Goal: Information Seeking & Learning: Learn about a topic

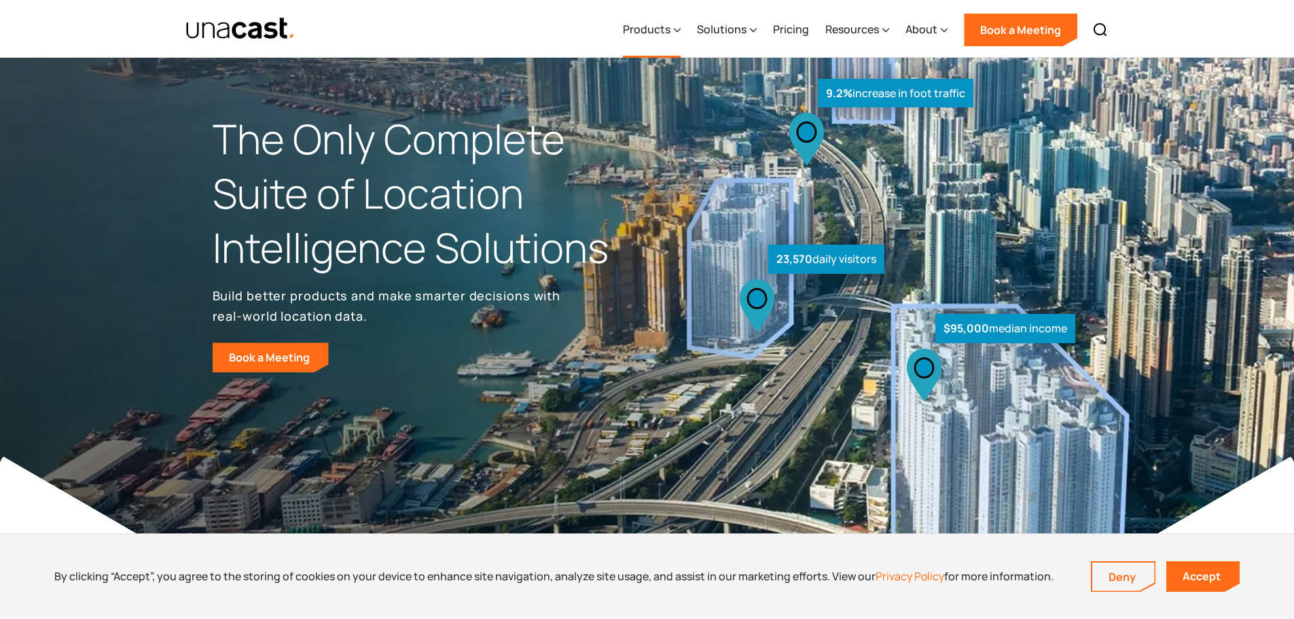
click at [661, 29] on div "Products" at bounding box center [647, 29] width 48 height 16
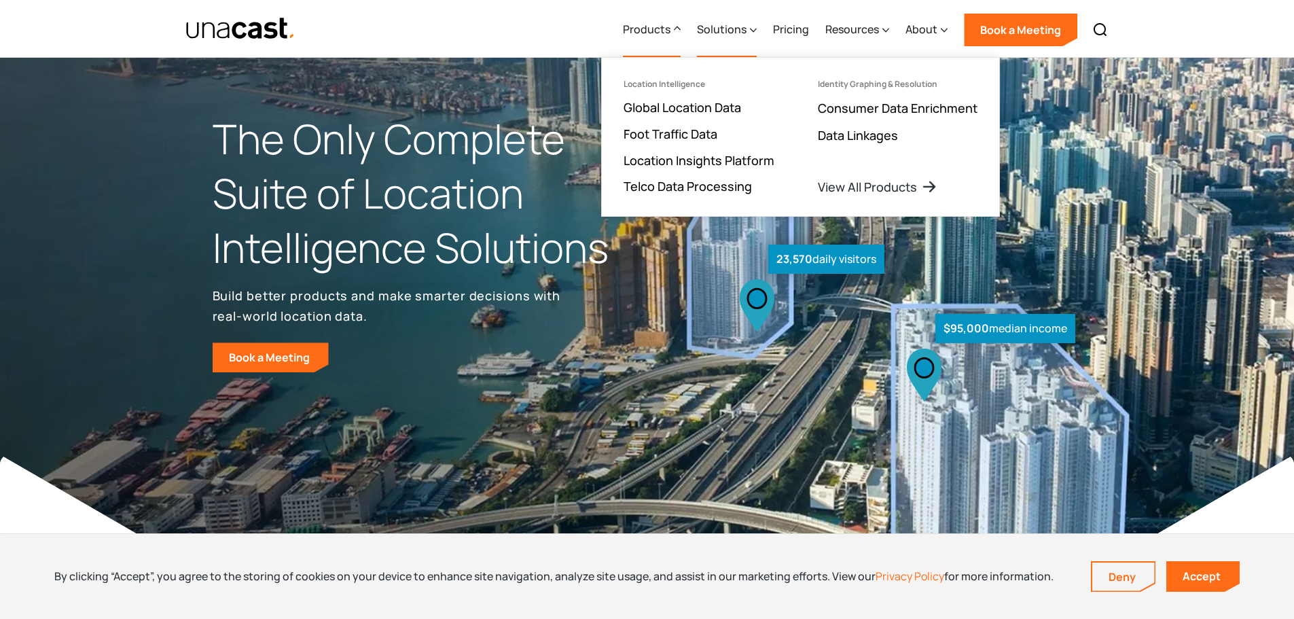
click at [737, 33] on div "Solutions" at bounding box center [722, 29] width 50 height 16
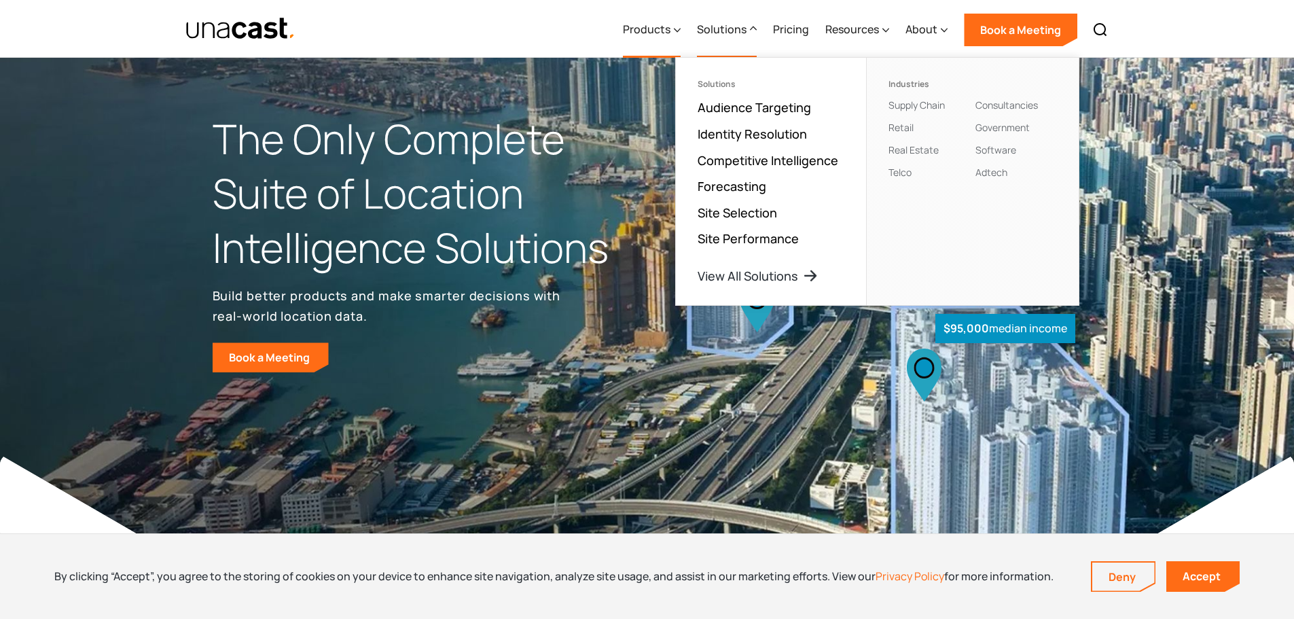
click at [658, 29] on div "Products" at bounding box center [647, 29] width 48 height 16
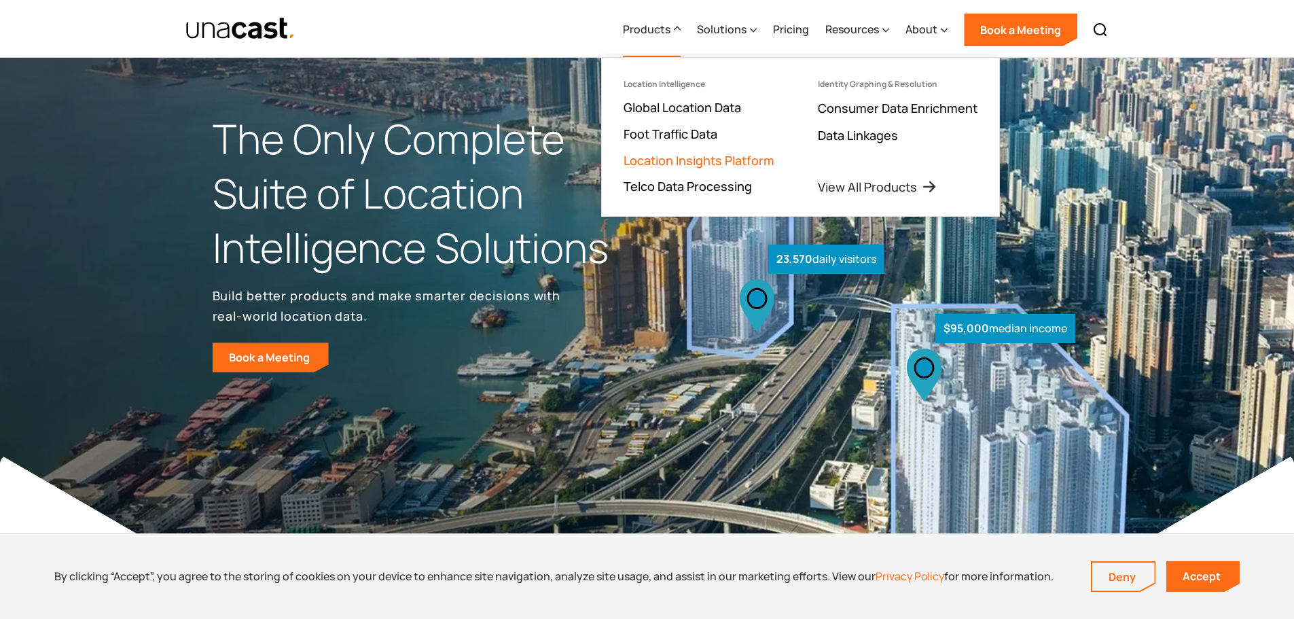
click at [674, 160] on link "Location Insights Platform" at bounding box center [698, 160] width 151 height 16
